Goal: Check status: Check status

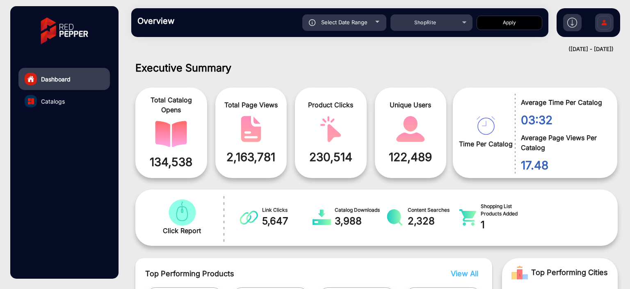
scroll to position [6, 0]
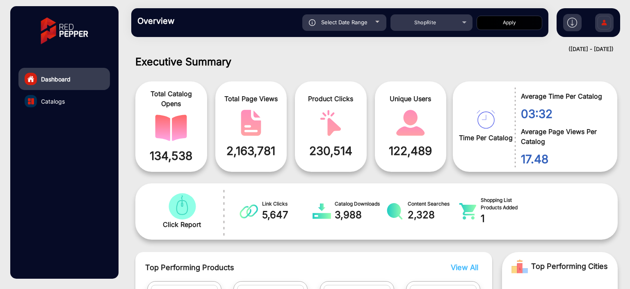
click at [374, 21] on div "Select Date Range" at bounding box center [344, 22] width 84 height 16
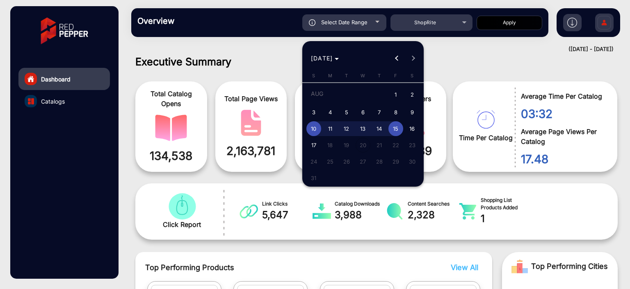
type input "[DATE]"
click at [309, 65] on span "Choose month and year" at bounding box center [325, 58] width 35 height 20
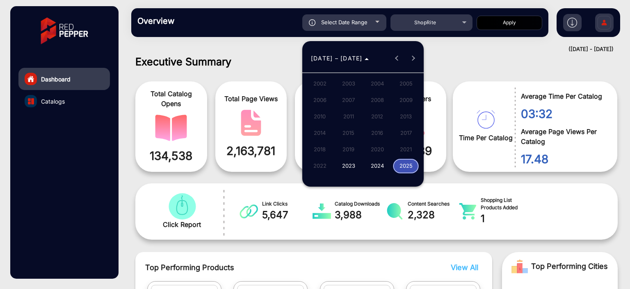
click at [453, 30] on div at bounding box center [315, 144] width 630 height 289
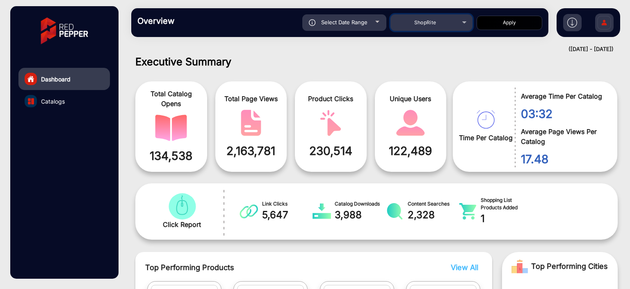
click at [454, 27] on div "ShopRite" at bounding box center [426, 23] width 66 height 10
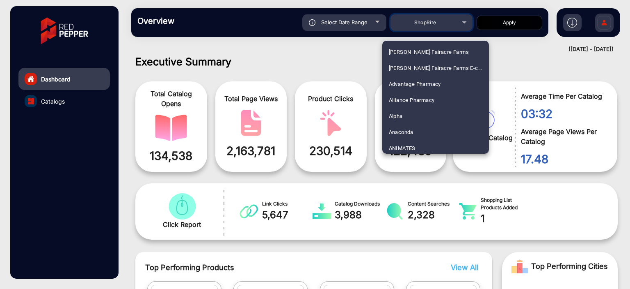
scroll to position [2003, 0]
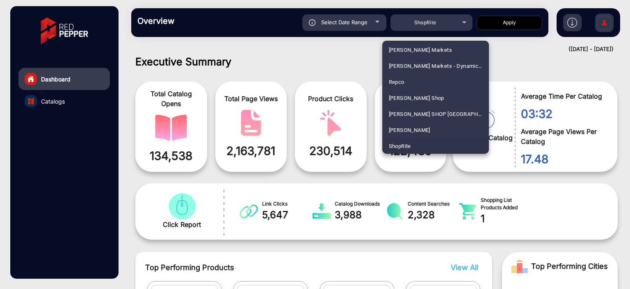
click at [515, 46] on div at bounding box center [315, 144] width 630 height 289
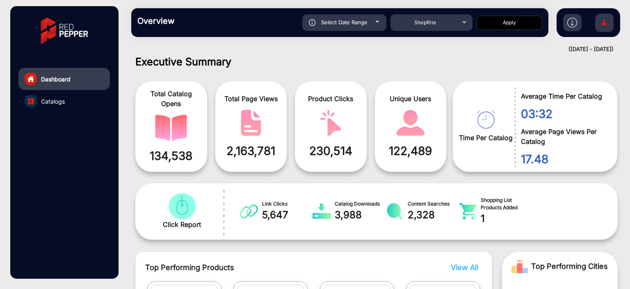
click at [381, 23] on div "Select Date Range" at bounding box center [344, 22] width 84 height 16
type input "[DATE]"
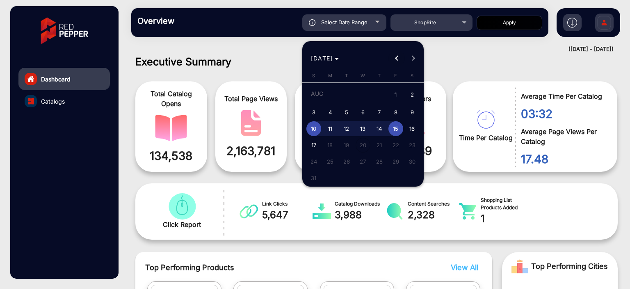
click at [394, 57] on span "Previous month" at bounding box center [397, 58] width 16 height 16
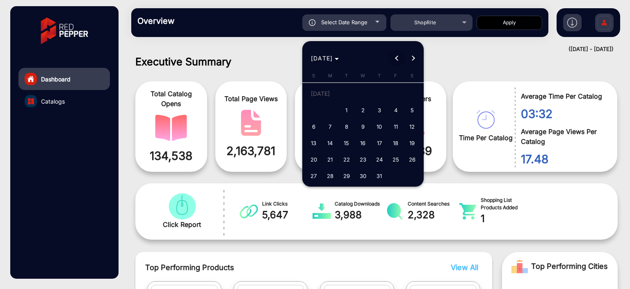
click at [394, 57] on span "Previous month" at bounding box center [397, 58] width 16 height 16
click at [383, 90] on span "1" at bounding box center [379, 95] width 15 height 17
type input "[DATE]"
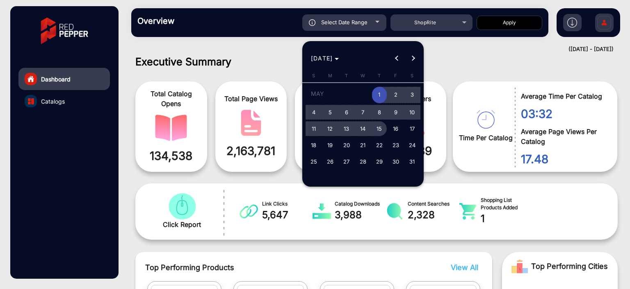
click at [376, 124] on span "15" at bounding box center [379, 128] width 15 height 15
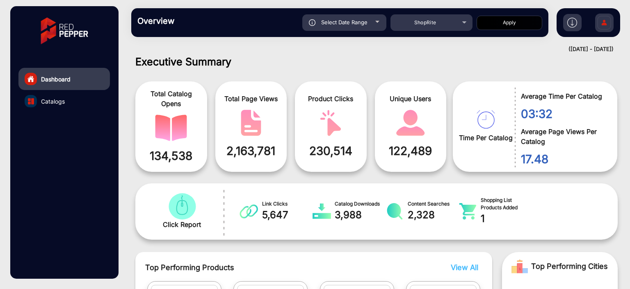
type input "[DATE]"
click at [486, 24] on button "Apply" at bounding box center [510, 23] width 66 height 14
type input "[DATE]"
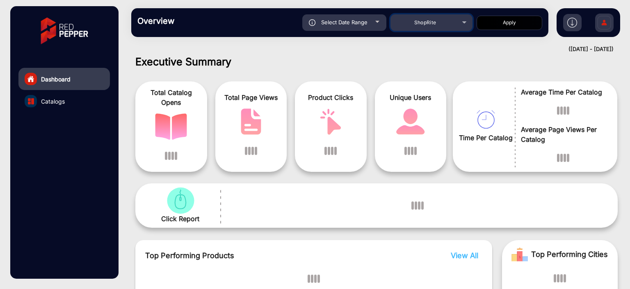
click at [456, 27] on div "ShopRite" at bounding box center [426, 23] width 66 height 10
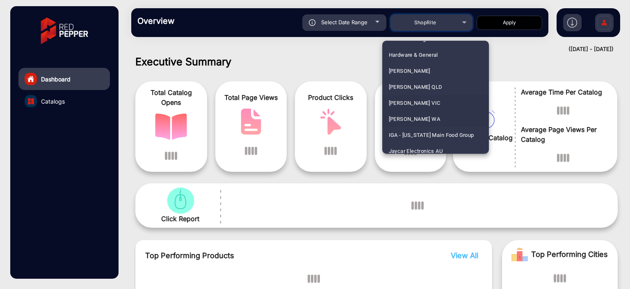
scroll to position [1259, 0]
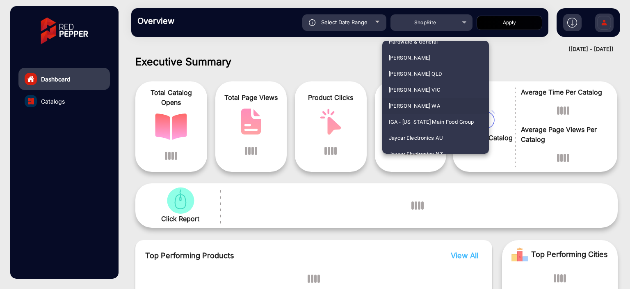
click at [433, 106] on mat-option "[PERSON_NAME] WA" at bounding box center [436, 106] width 107 height 16
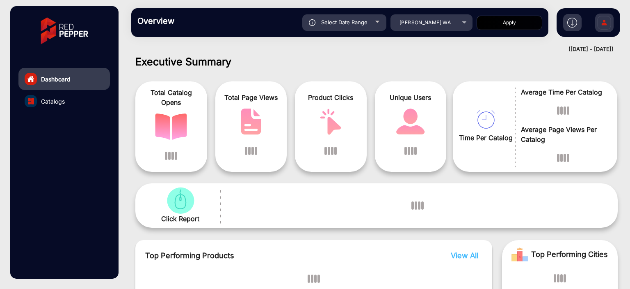
click at [501, 21] on button "Apply" at bounding box center [510, 23] width 66 height 14
type input "[DATE]"
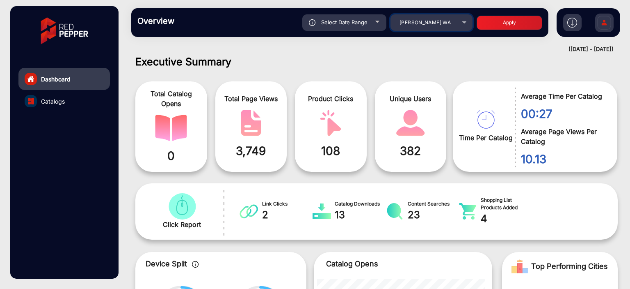
click at [466, 23] on div "[PERSON_NAME] WA" at bounding box center [432, 23] width 82 height 10
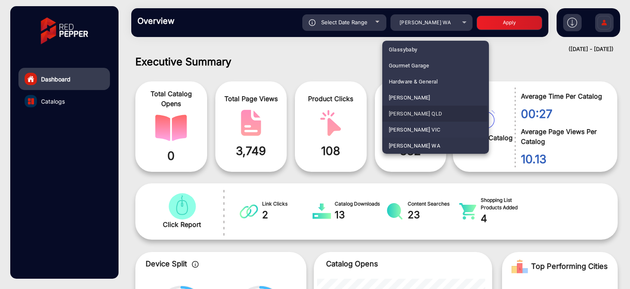
click at [429, 115] on span "[PERSON_NAME] QLD" at bounding box center [416, 113] width 54 height 16
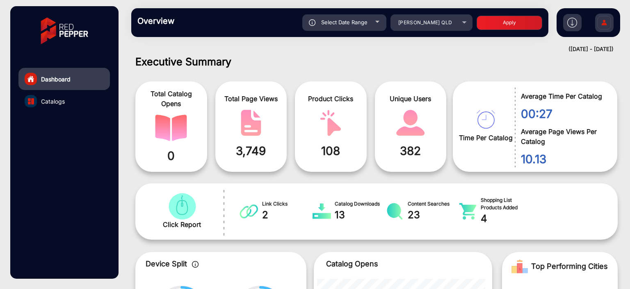
click at [491, 25] on button "Apply" at bounding box center [510, 23] width 66 height 14
type input "[DATE]"
click at [454, 27] on mat-select "[PERSON_NAME] QLD" at bounding box center [432, 22] width 82 height 16
click at [454, 25] on div "[PERSON_NAME] QLD" at bounding box center [426, 23] width 66 height 10
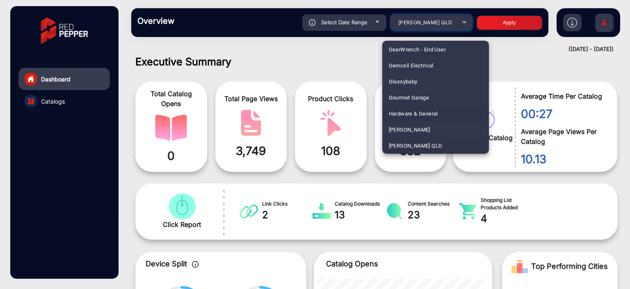
scroll to position [1228, 0]
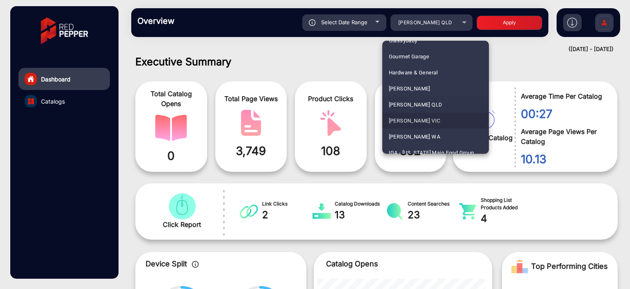
click at [427, 116] on span "[PERSON_NAME] VIC" at bounding box center [415, 120] width 52 height 16
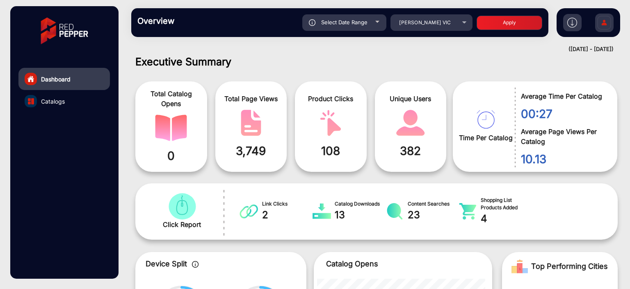
click at [497, 22] on button "Apply" at bounding box center [510, 23] width 66 height 14
type input "[DATE]"
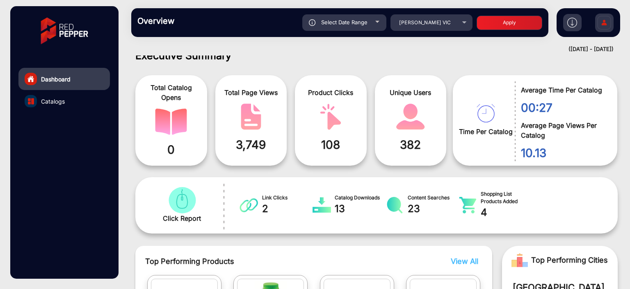
scroll to position [0, 0]
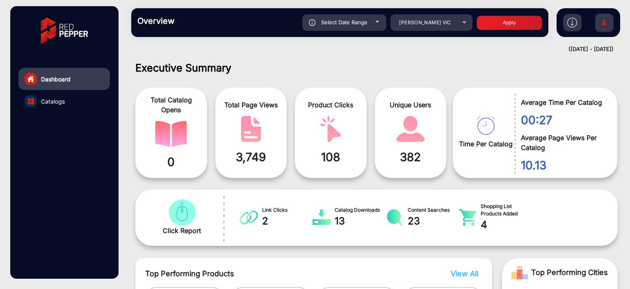
click at [85, 104] on link "Catalogs" at bounding box center [64, 101] width 92 height 22
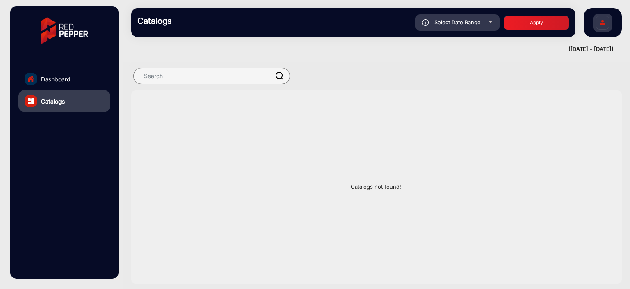
click at [78, 75] on link "Dashboard" at bounding box center [64, 79] width 92 height 22
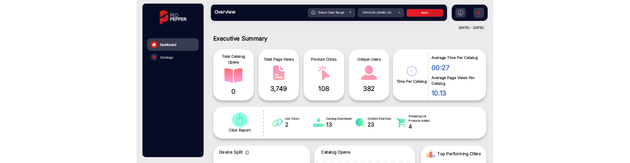
scroll to position [6, 0]
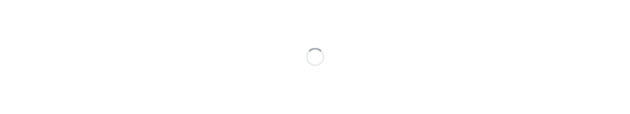
scroll to position [6, 0]
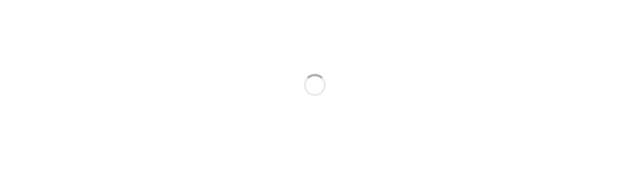
scroll to position [6, 0]
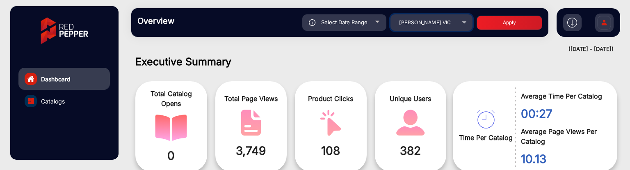
click at [417, 21] on span "[PERSON_NAME] VIC" at bounding box center [425, 22] width 52 height 6
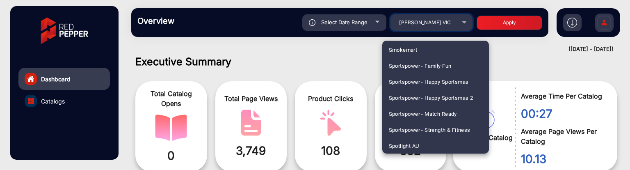
scroll to position [2147, 0]
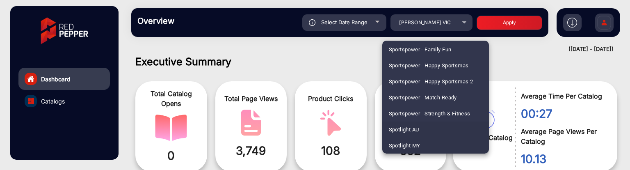
click at [421, 124] on mat-option "Spotlight AU" at bounding box center [436, 129] width 107 height 16
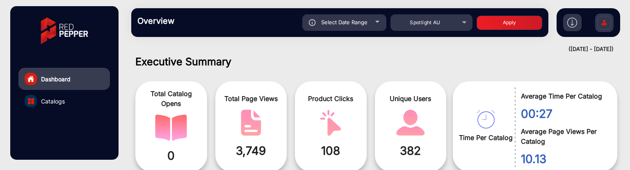
click at [499, 27] on button "Apply" at bounding box center [510, 23] width 66 height 14
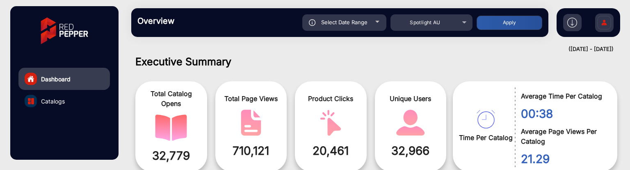
click at [381, 21] on div "Select Date Range" at bounding box center [344, 22] width 84 height 16
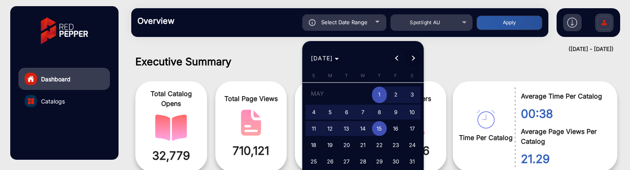
click at [410, 55] on span "Next month" at bounding box center [413, 58] width 16 height 16
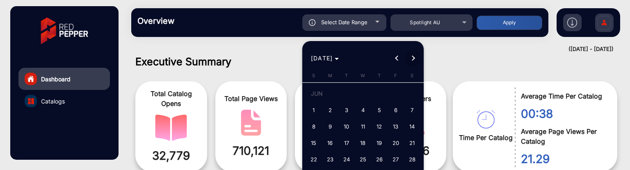
click at [410, 55] on span "Next month" at bounding box center [413, 58] width 16 height 16
click at [315, 108] on span "3" at bounding box center [314, 112] width 15 height 15
type input "8/3/2025"
click at [315, 108] on span "3" at bounding box center [314, 112] width 15 height 15
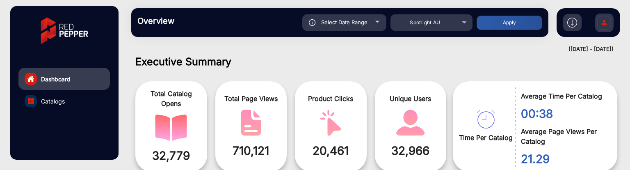
type input "8/3/2025"
click at [525, 19] on button "Apply" at bounding box center [510, 23] width 66 height 14
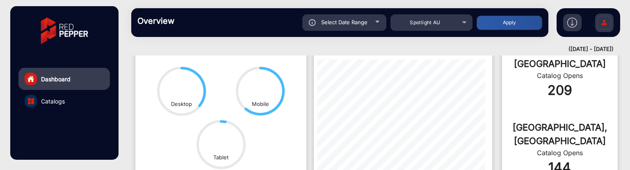
scroll to position [417, 0]
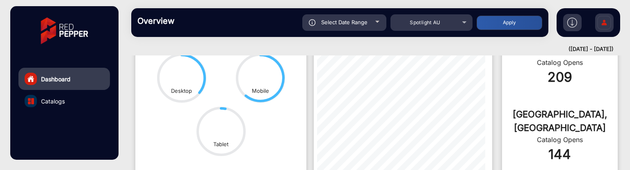
click at [368, 21] on div "Select Date Range" at bounding box center [344, 22] width 84 height 16
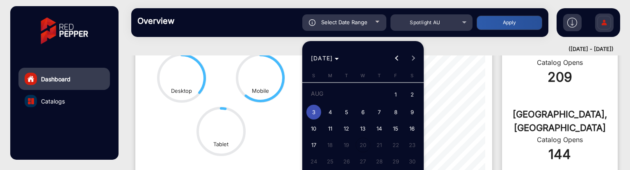
click at [366, 114] on span "6" at bounding box center [363, 112] width 15 height 15
type input "8/6/2025"
click at [366, 114] on span "6" at bounding box center [363, 112] width 15 height 15
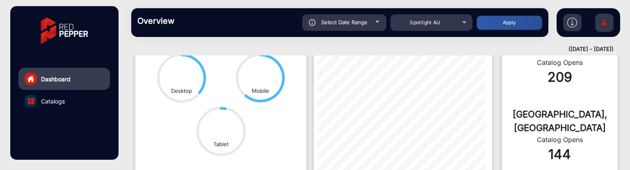
type input "8/6/2025"
click at [500, 23] on button "Apply" at bounding box center [510, 23] width 66 height 14
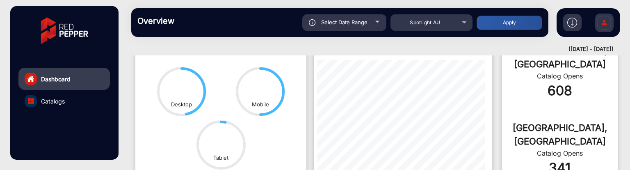
scroll to position [376, 0]
